Goal: Book appointment/travel/reservation

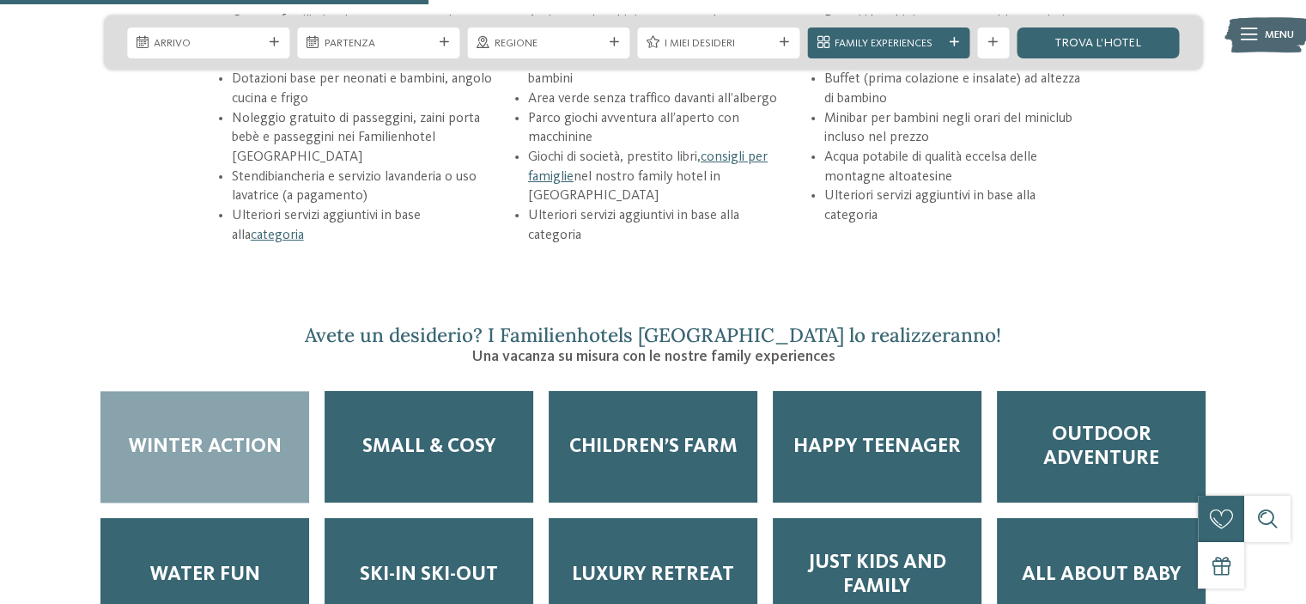
scroll to position [2491, 0]
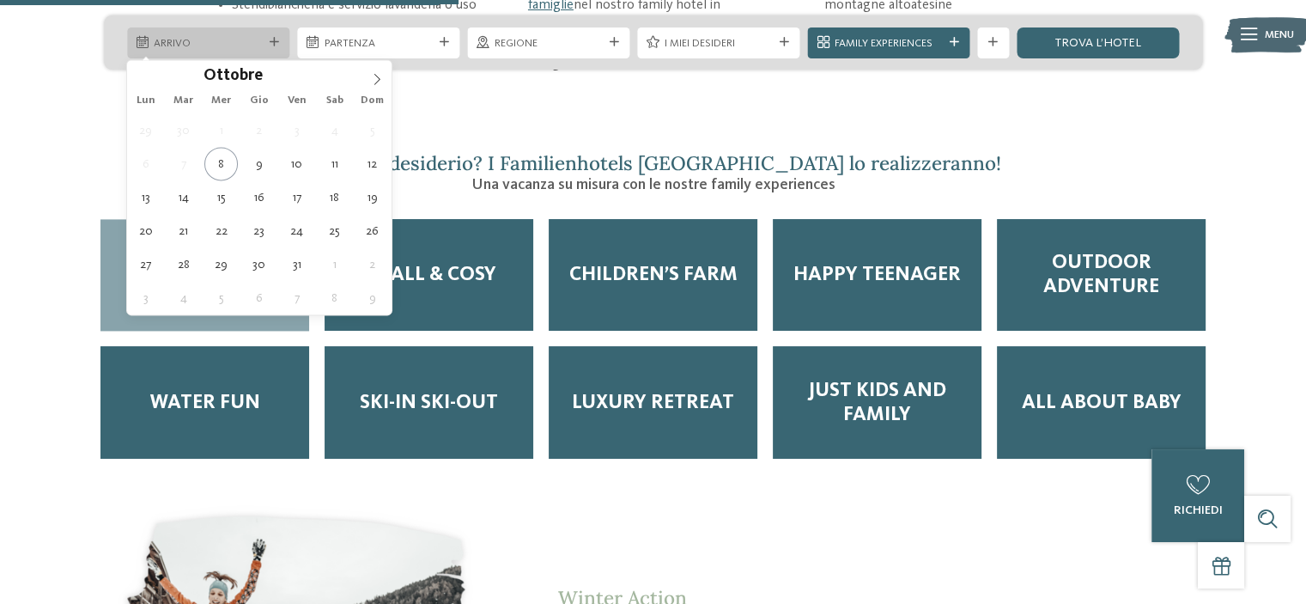
click at [237, 36] on span "Arrivo" at bounding box center [208, 43] width 108 height 15
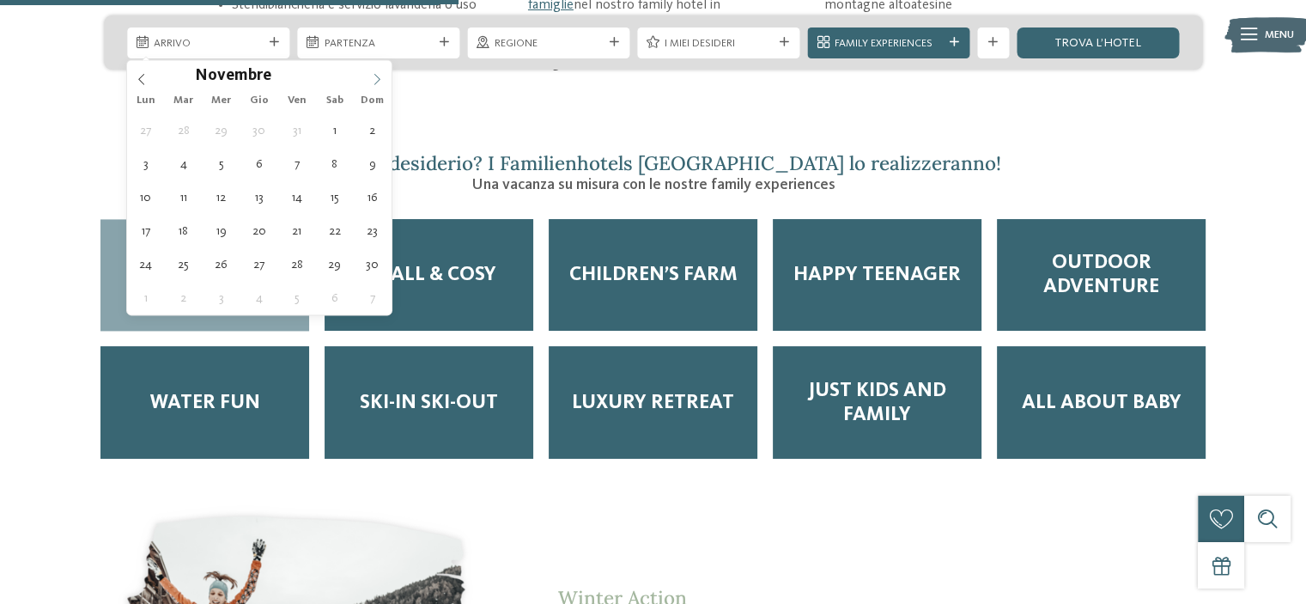
click at [374, 76] on icon at bounding box center [377, 79] width 12 height 12
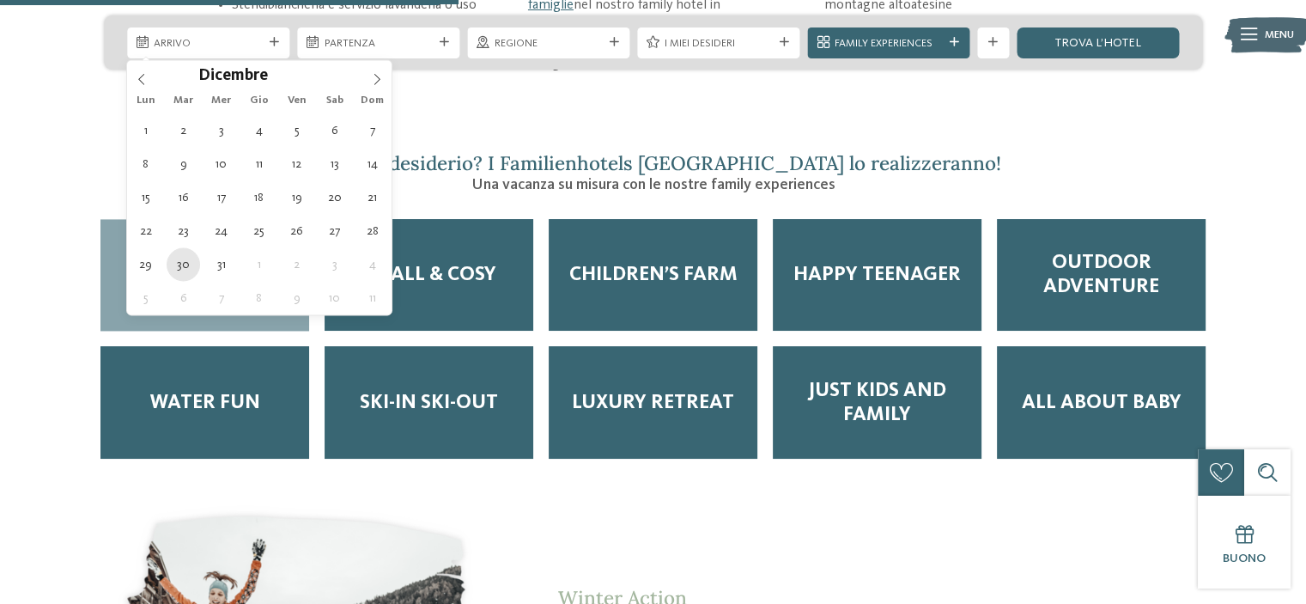
type div "[DATE]"
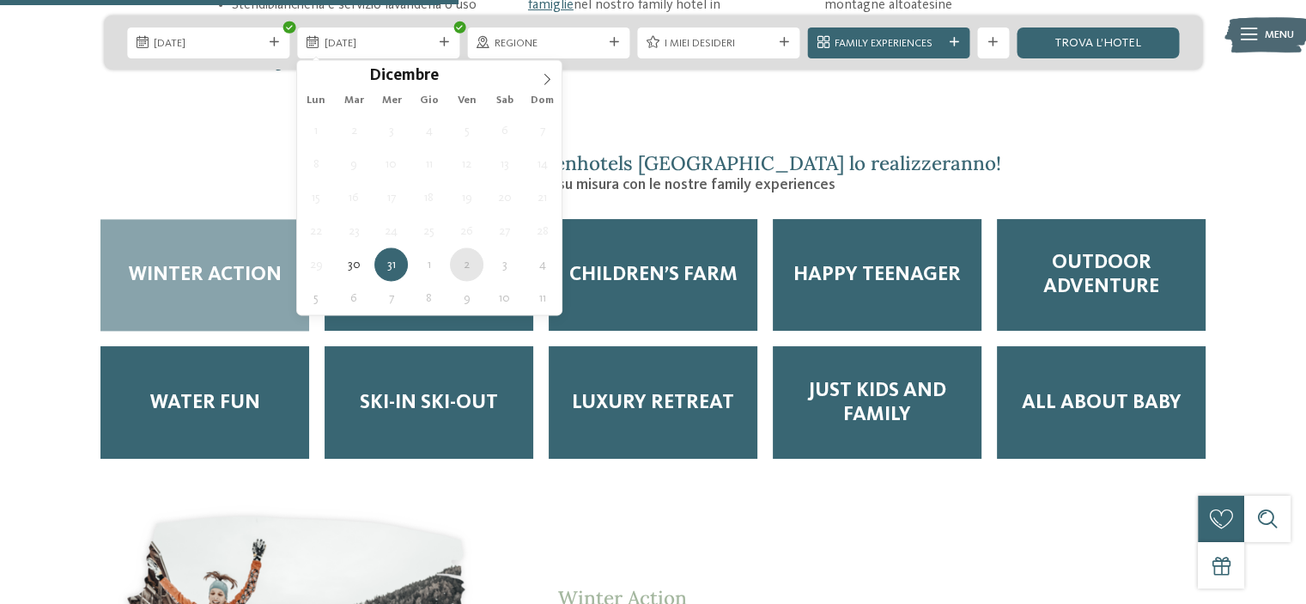
type div "[DATE]"
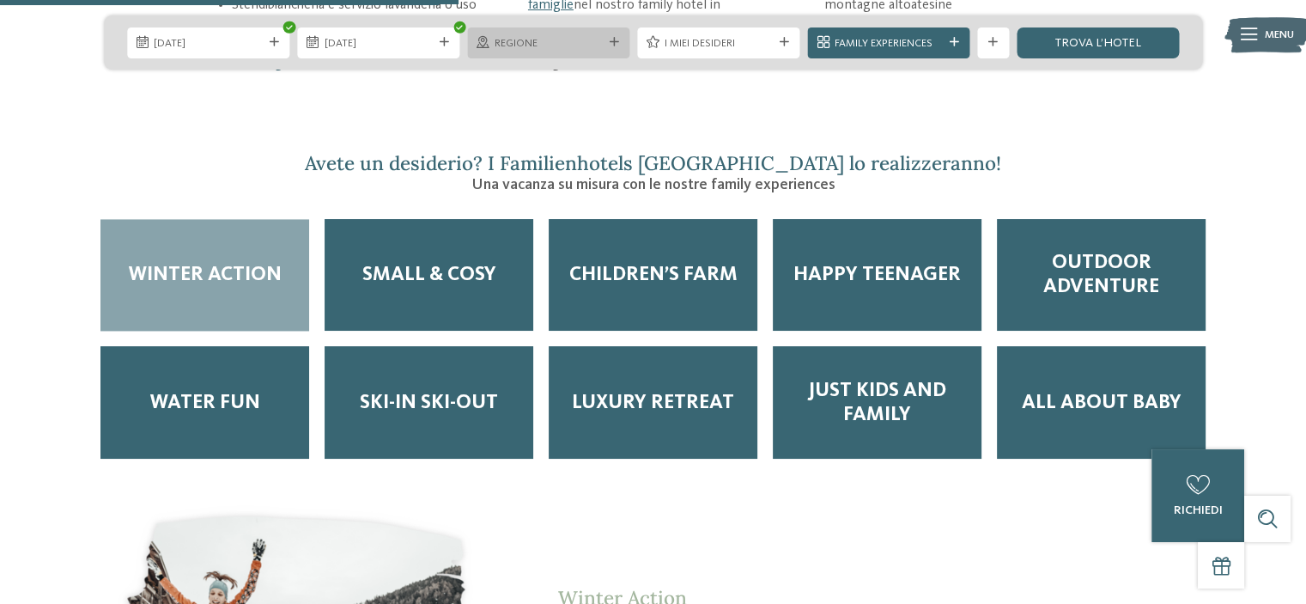
click at [569, 36] on span "Regione" at bounding box center [549, 43] width 108 height 15
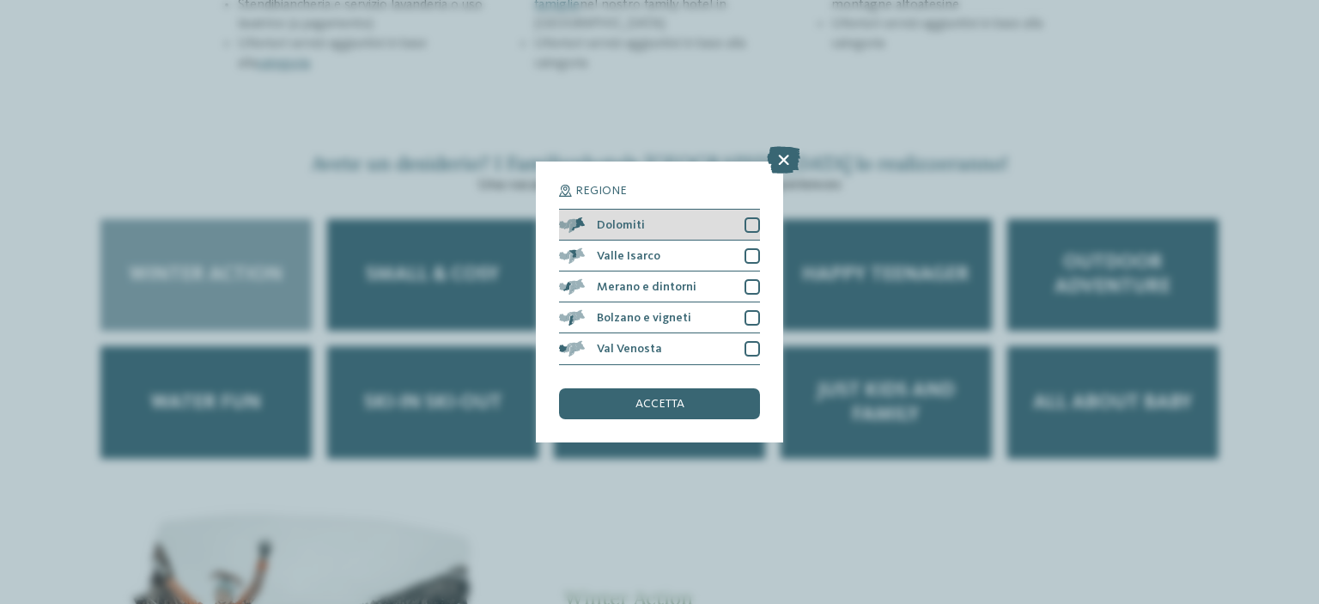
click at [752, 226] on div at bounding box center [752, 224] width 15 height 15
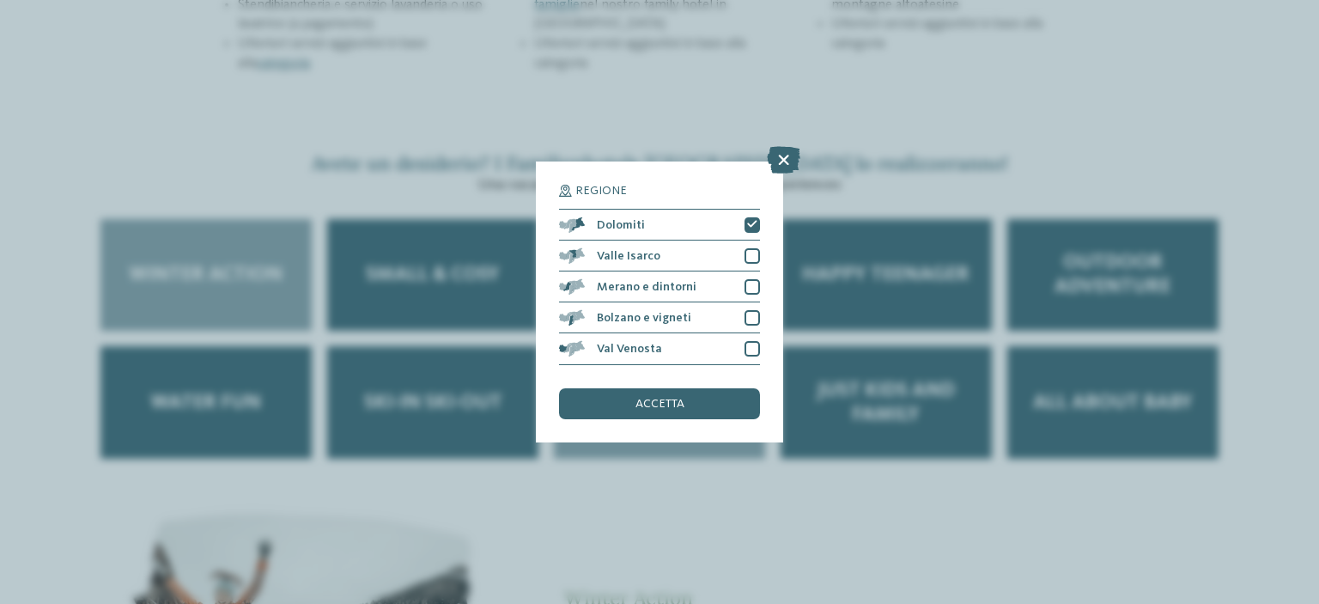
click at [685, 405] on div "accetta" at bounding box center [659, 403] width 201 height 31
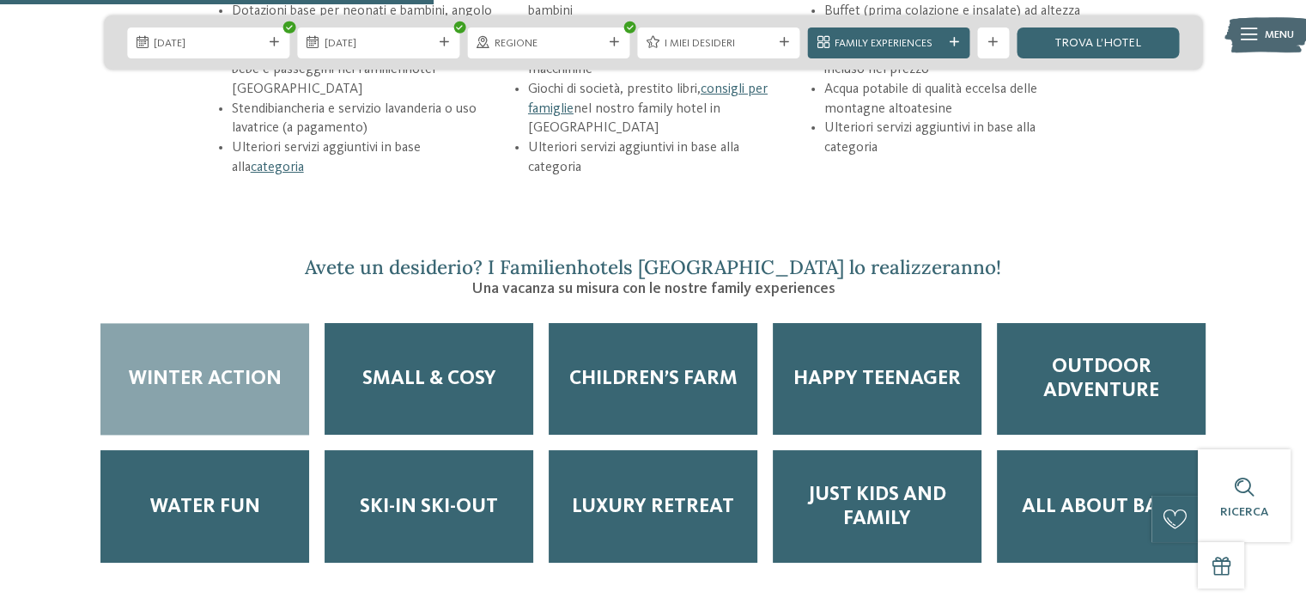
scroll to position [2233, 0]
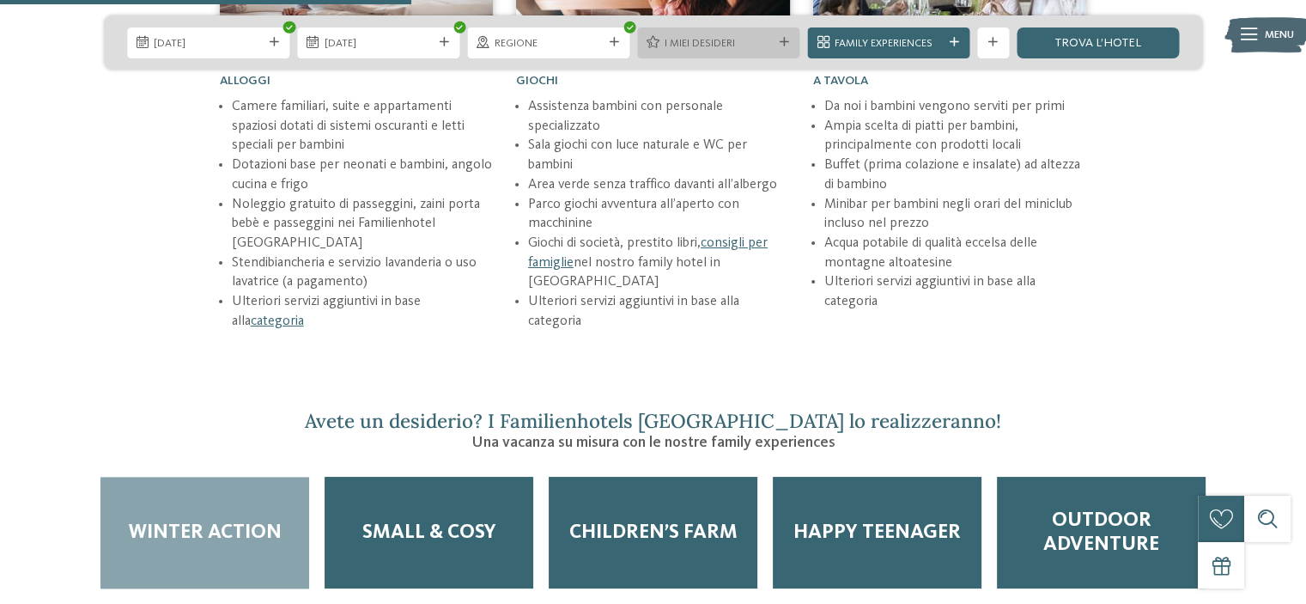
click at [675, 39] on span "I miei desideri" at bounding box center [719, 43] width 108 height 15
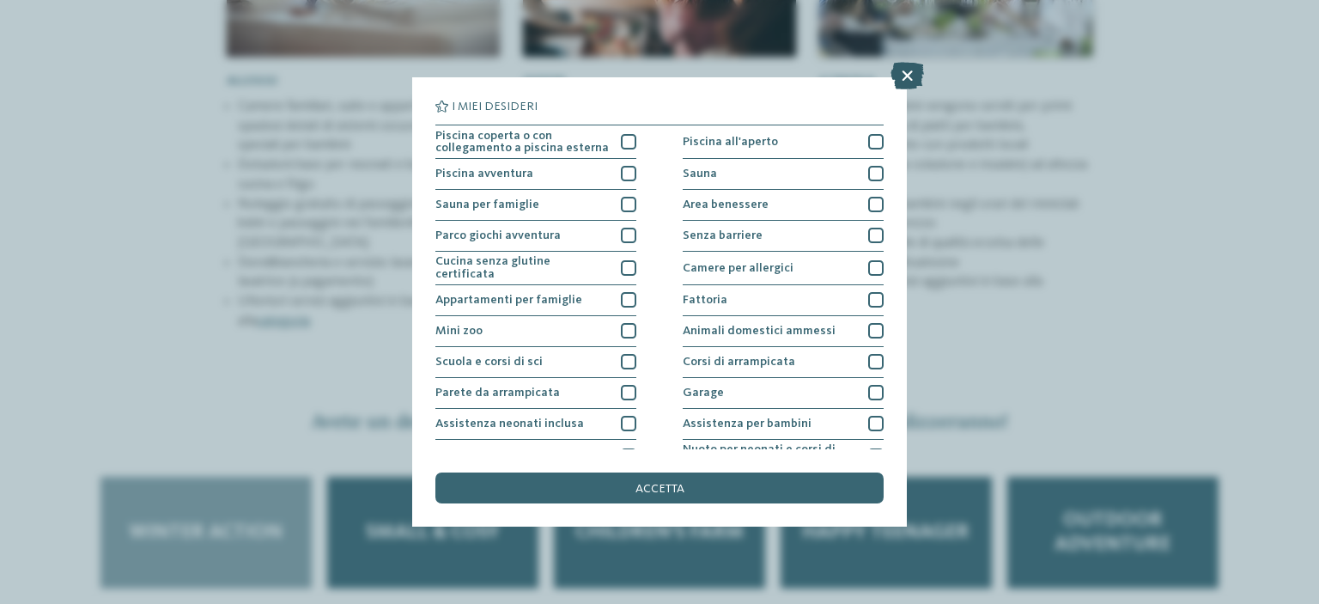
click at [904, 76] on icon at bounding box center [907, 75] width 33 height 27
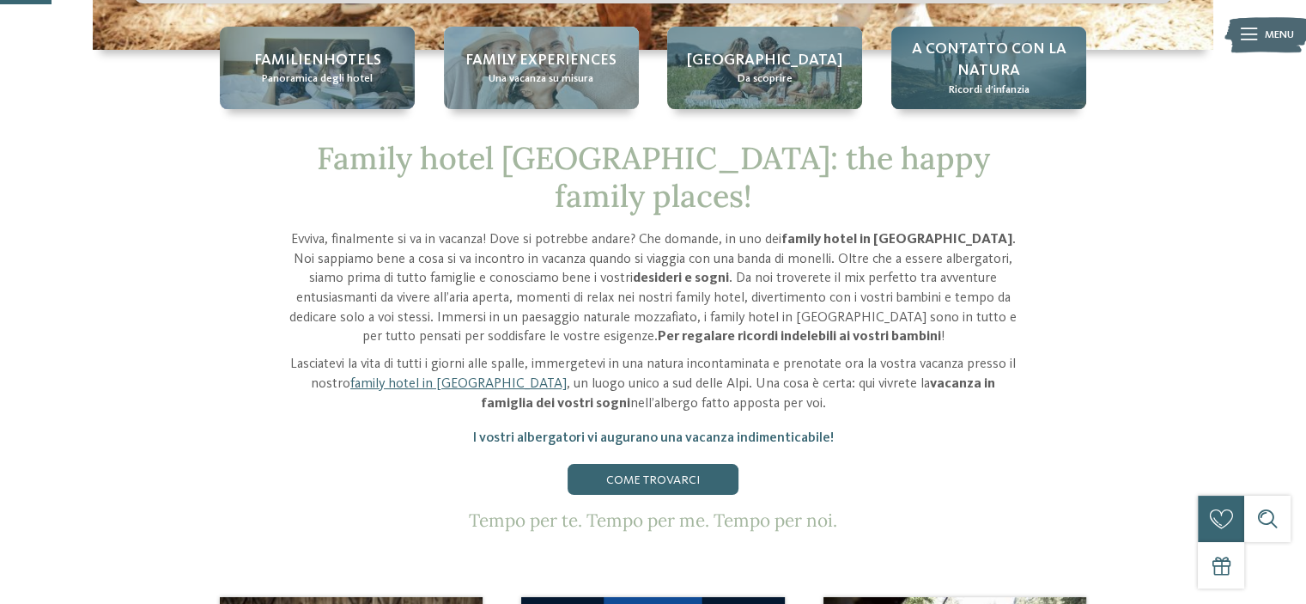
scroll to position [0, 0]
